Goal: Transaction & Acquisition: Register for event/course

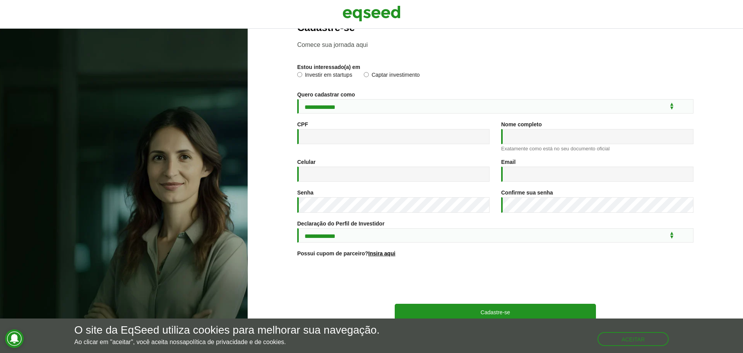
scroll to position [41, 0]
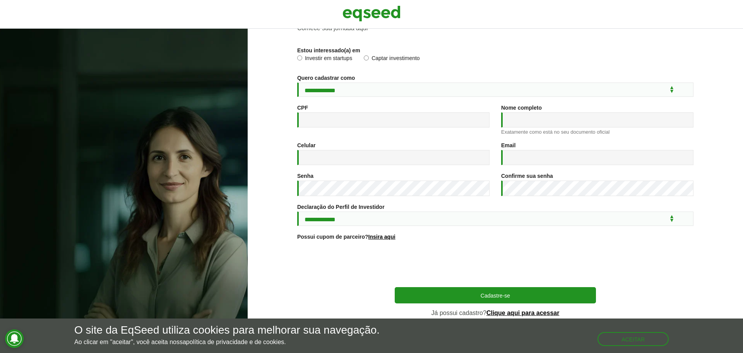
click at [327, 55] on label "Investir em startups" at bounding box center [324, 59] width 55 height 8
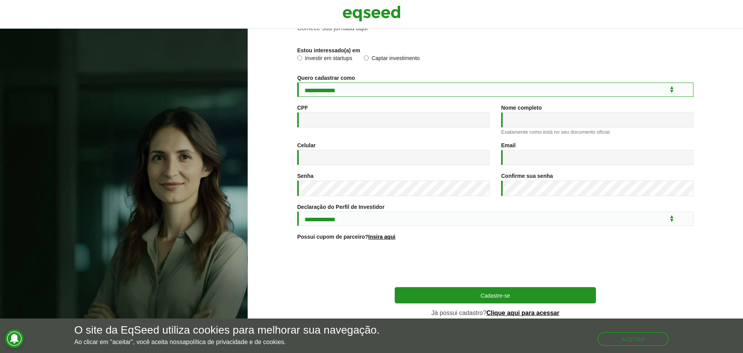
click at [331, 88] on select "**********" at bounding box center [495, 89] width 396 height 14
select select "***"
click at [297, 82] on select "**********" at bounding box center [495, 89] width 396 height 14
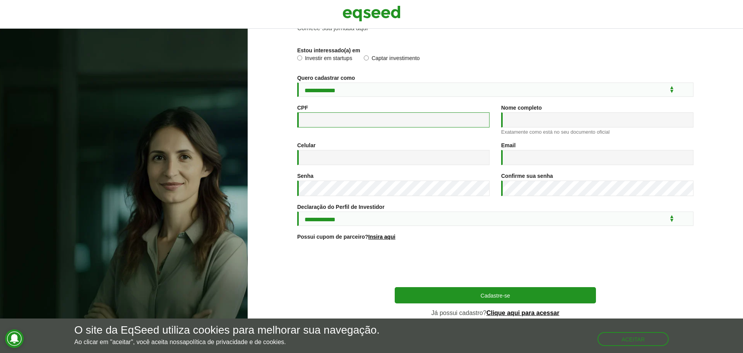
click at [323, 115] on input "CPF *" at bounding box center [393, 119] width 192 height 15
type input "**********"
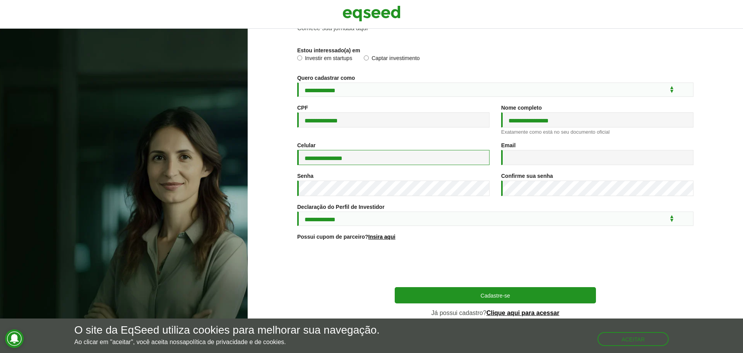
type input "**********"
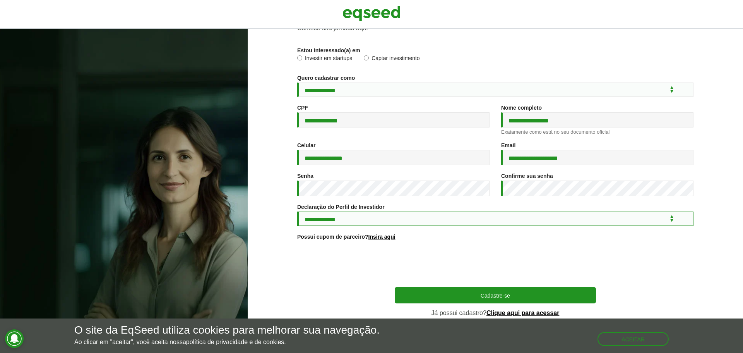
click at [451, 224] on select "**********" at bounding box center [495, 218] width 396 height 14
select select "***"
click at [297, 211] on select "**********" at bounding box center [495, 218] width 396 height 14
click at [304, 258] on div at bounding box center [495, 264] width 396 height 30
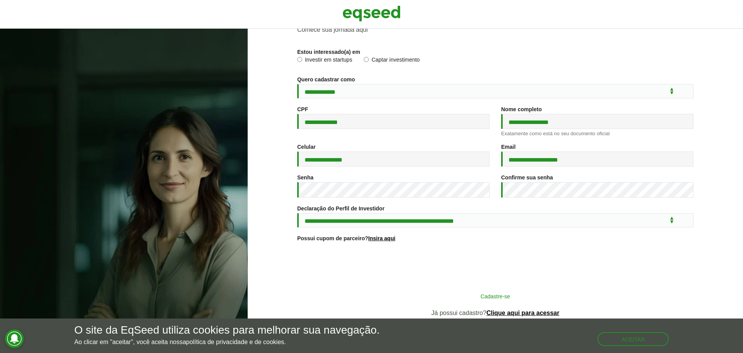
scroll to position [39, 0]
click at [468, 289] on button "Cadastre-se" at bounding box center [495, 295] width 201 height 15
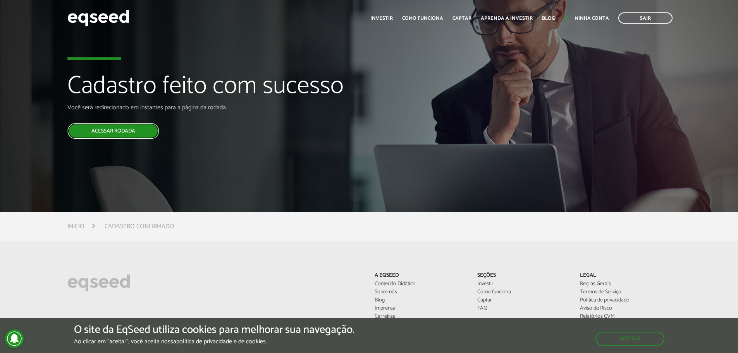
click at [102, 135] on link "Acessar rodada" at bounding box center [113, 131] width 92 height 16
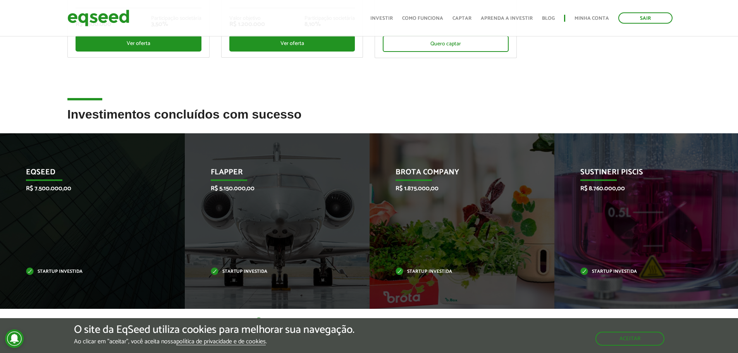
scroll to position [310, 0]
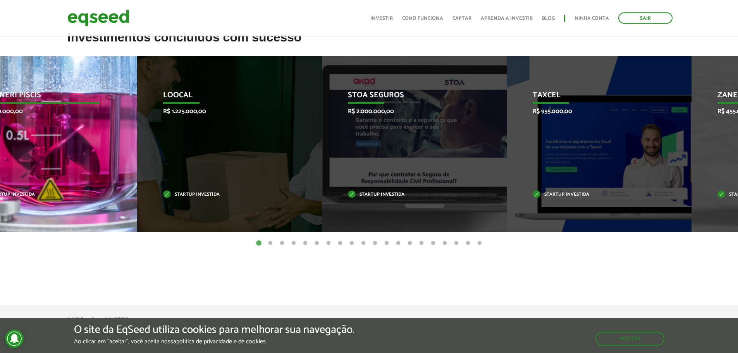
drag, startPoint x: 602, startPoint y: 153, endPoint x: 0, endPoint y: 170, distance: 601.9
click at [0, 170] on div "Sustineri Piscis R$ 8.760.000,00 Startup investida" at bounding box center [38, 143] width 173 height 175
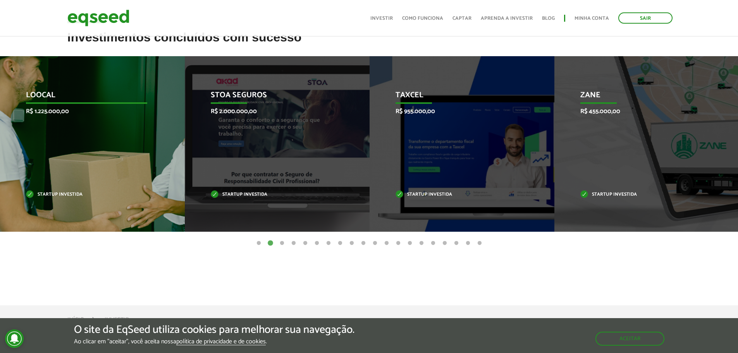
drag, startPoint x: 623, startPoint y: 153, endPoint x: 74, endPoint y: 148, distance: 548.6
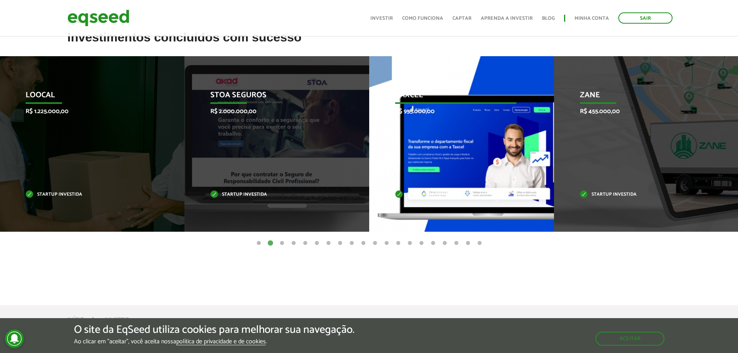
drag, startPoint x: 689, startPoint y: 174, endPoint x: 466, endPoint y: 178, distance: 223.0
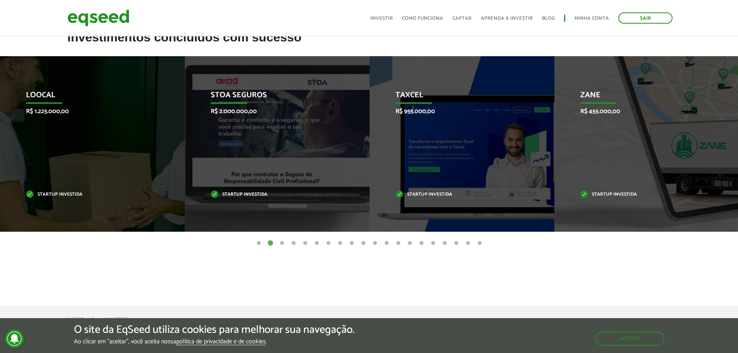
click at [281, 245] on button "3" at bounding box center [282, 243] width 8 height 8
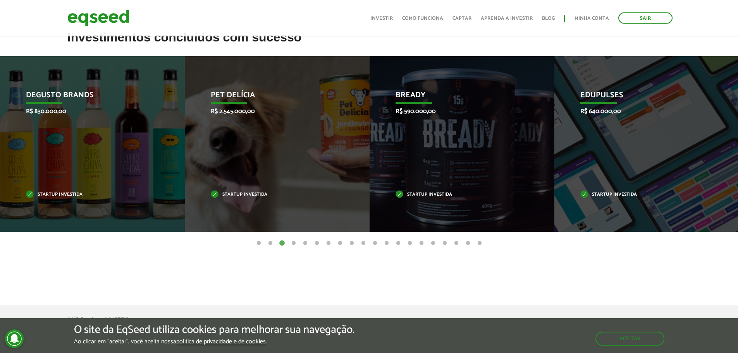
click at [295, 244] on button "4" at bounding box center [294, 243] width 8 height 8
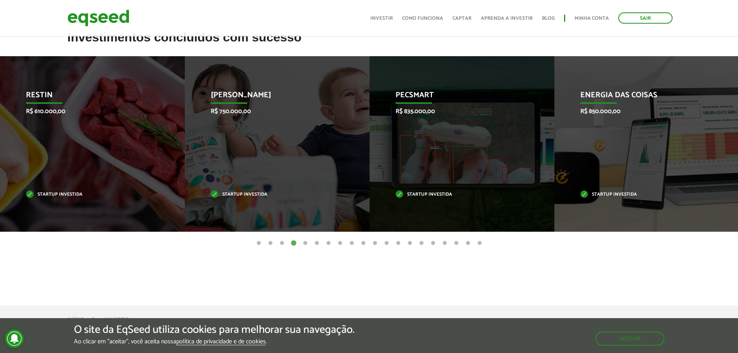
click at [302, 244] on button "5" at bounding box center [305, 243] width 8 height 8
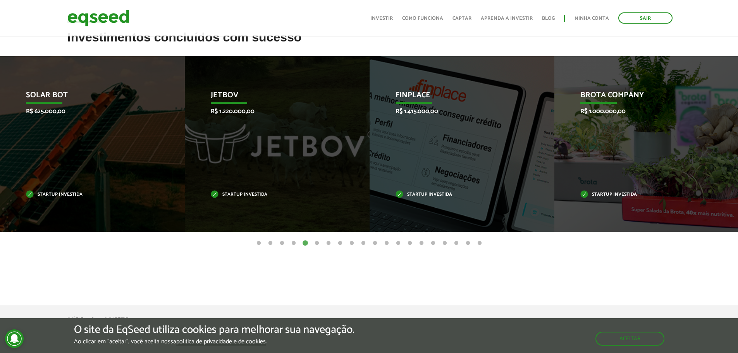
click at [315, 242] on button "6" at bounding box center [317, 243] width 8 height 8
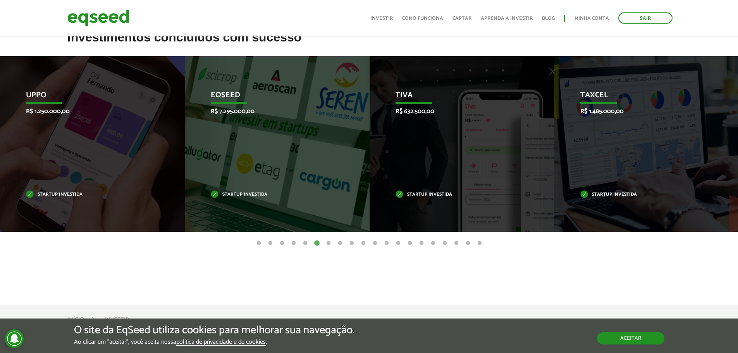
click at [655, 338] on button "Aceitar" at bounding box center [630, 338] width 67 height 12
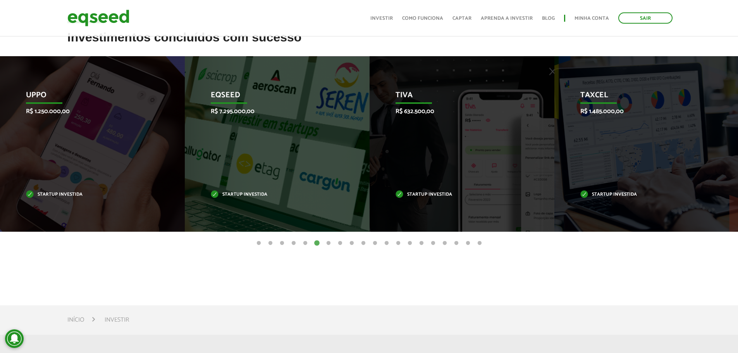
click at [326, 242] on button "7" at bounding box center [328, 243] width 8 height 8
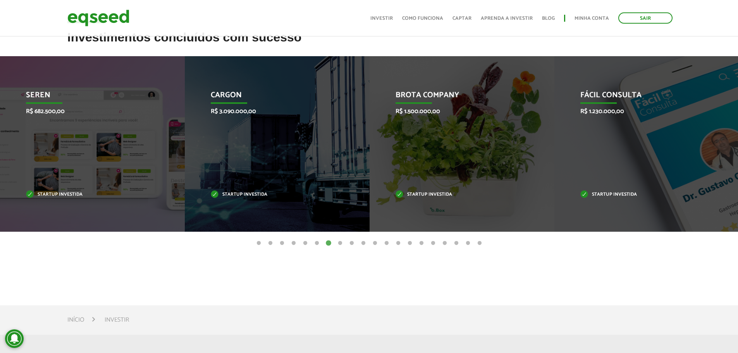
click at [341, 242] on button "8" at bounding box center [340, 243] width 8 height 8
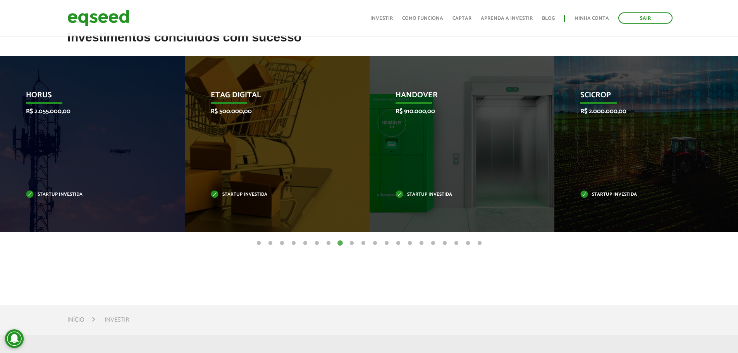
click at [352, 245] on button "9" at bounding box center [352, 243] width 8 height 8
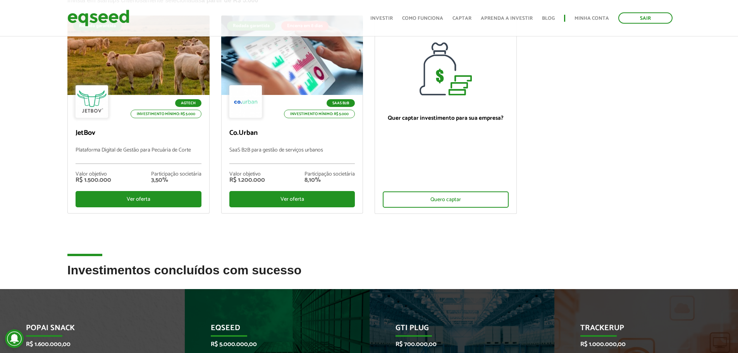
scroll to position [0, 0]
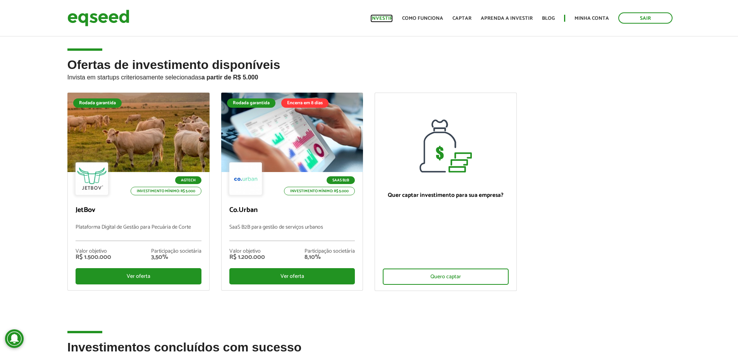
click at [389, 17] on link "Investir" at bounding box center [381, 18] width 22 height 5
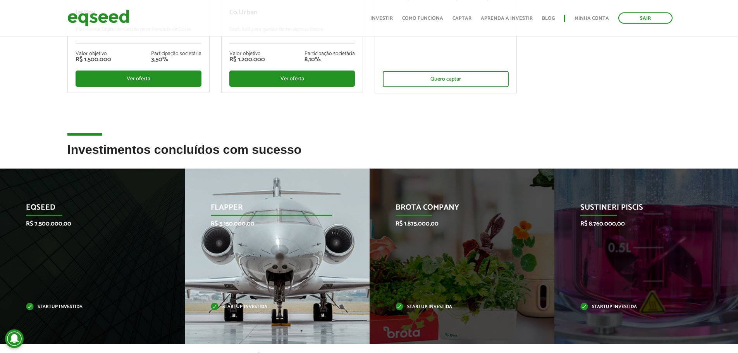
scroll to position [194, 0]
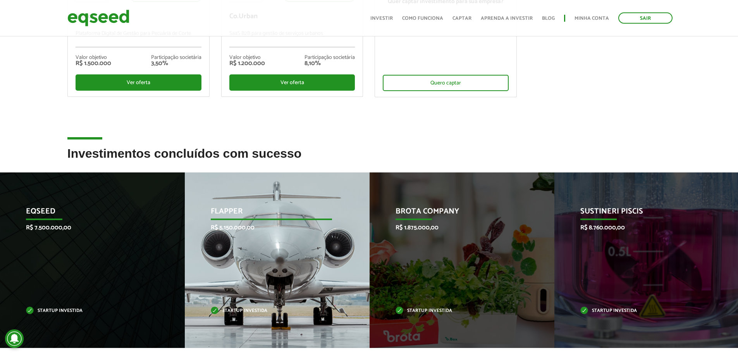
click at [235, 228] on p "R$ 5.150.000,00" at bounding box center [271, 227] width 121 height 7
click at [234, 210] on p "Flapper" at bounding box center [271, 213] width 121 height 13
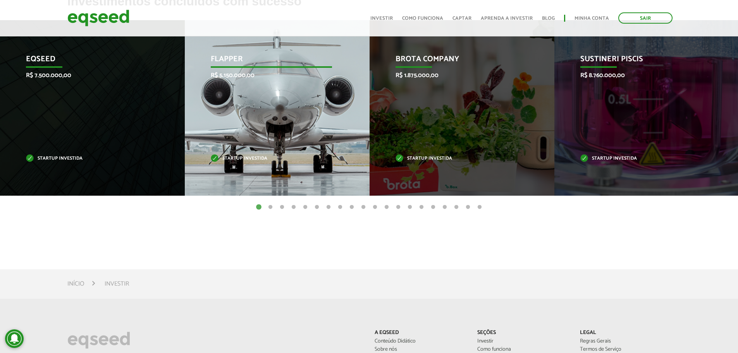
scroll to position [348, 0]
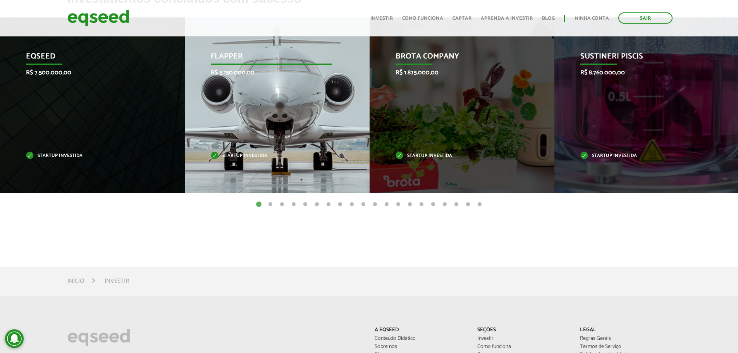
click at [247, 175] on div "Flapper R$ 5.150.000,00 Startup investida" at bounding box center [271, 104] width 173 height 175
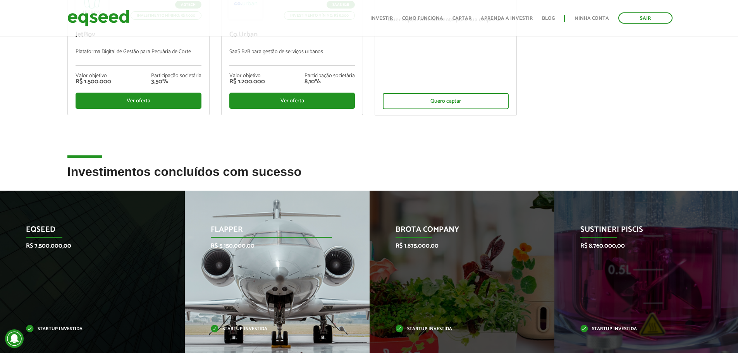
scroll to position [0, 0]
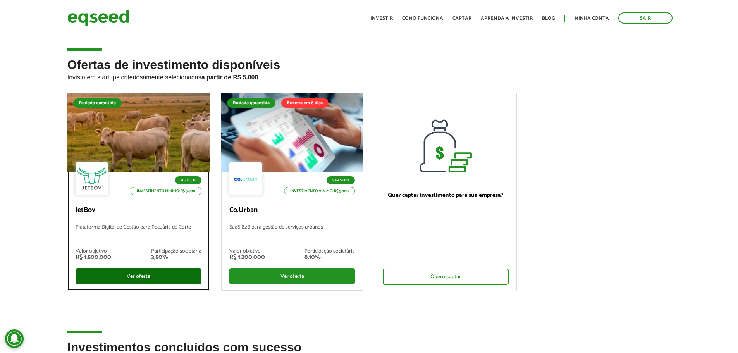
click at [146, 274] on div "Ver oferta" at bounding box center [138, 276] width 126 height 16
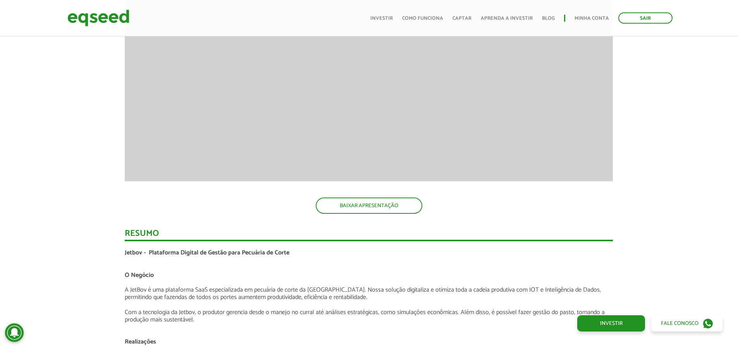
scroll to position [1165, 0]
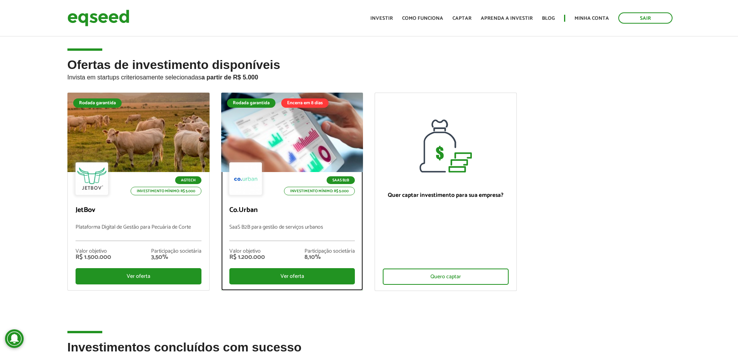
click at [268, 139] on div at bounding box center [292, 132] width 170 height 95
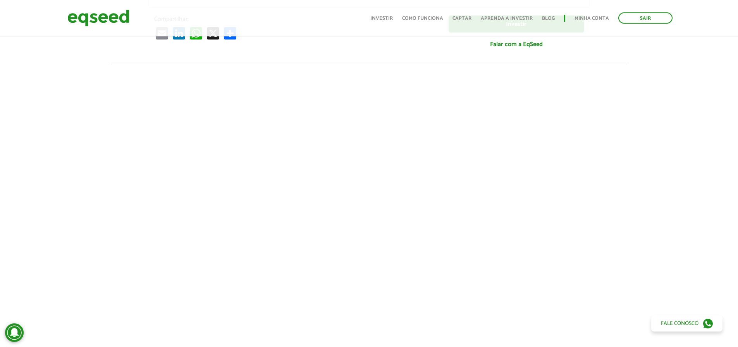
scroll to position [232, 0]
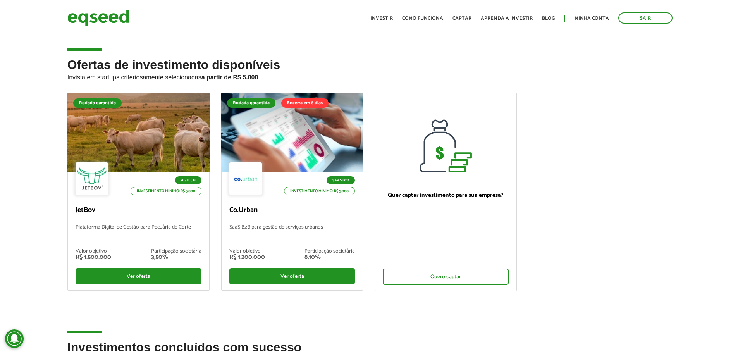
drag, startPoint x: 681, startPoint y: 139, endPoint x: 681, endPoint y: 134, distance: 5.4
click at [681, 139] on div "Ofertas de investimento disponíveis Invista em startups criteriosamente selecio…" at bounding box center [369, 199] width 738 height 282
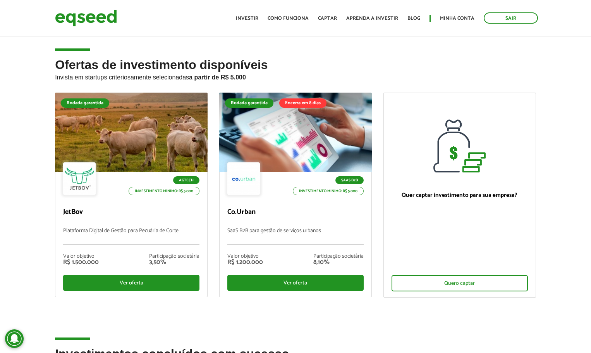
click at [491, 62] on h2 "Ofertas de investimento disponíveis Invista em startups criteriosamente selecio…" at bounding box center [295, 75] width 481 height 34
